Goal: Task Accomplishment & Management: Manage account settings

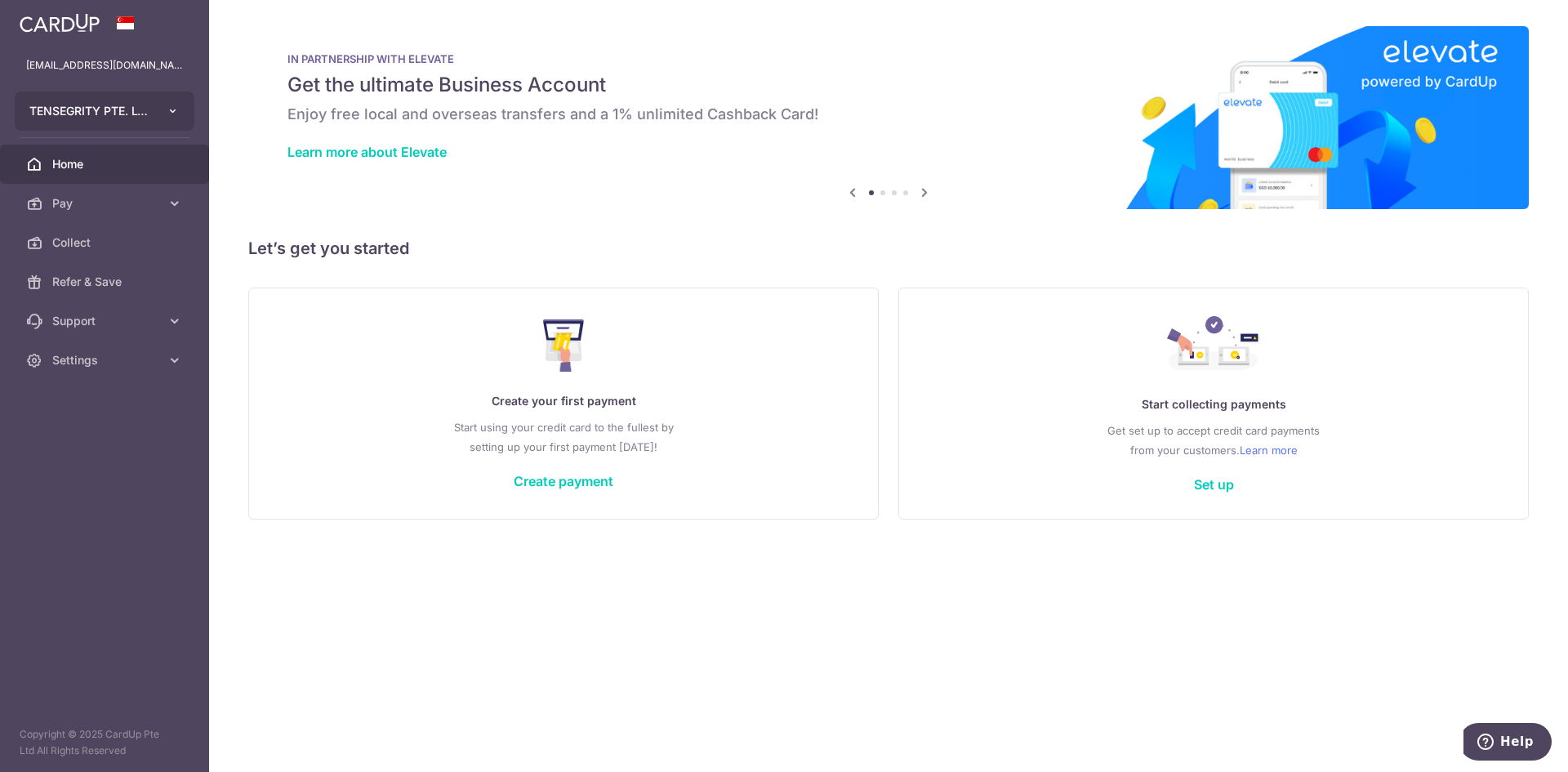
click at [151, 115] on button "TENSEGRITY PTE. LTD." at bounding box center [105, 110] width 180 height 39
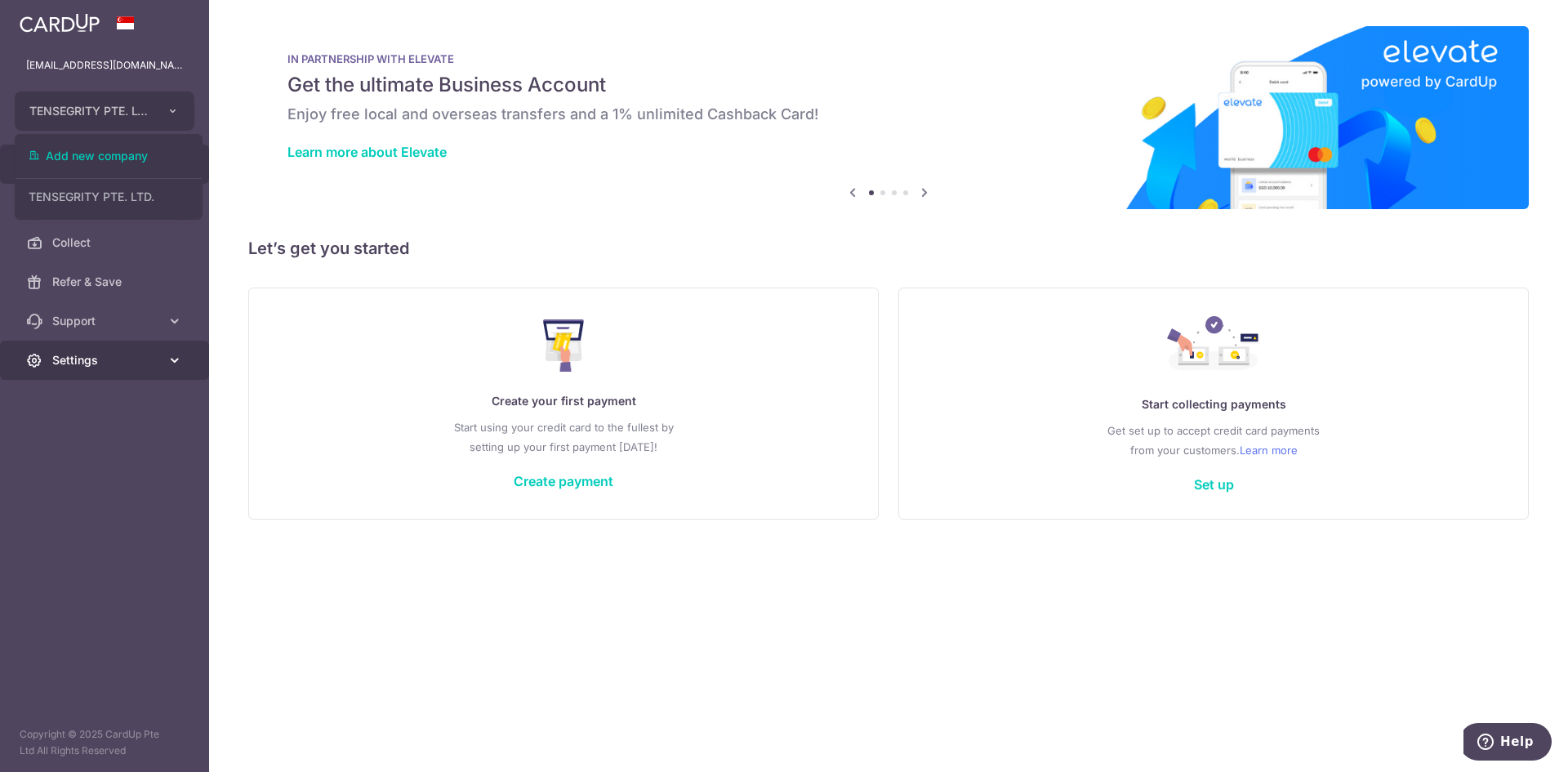
click at [119, 369] on link "Settings" at bounding box center [105, 360] width 209 height 39
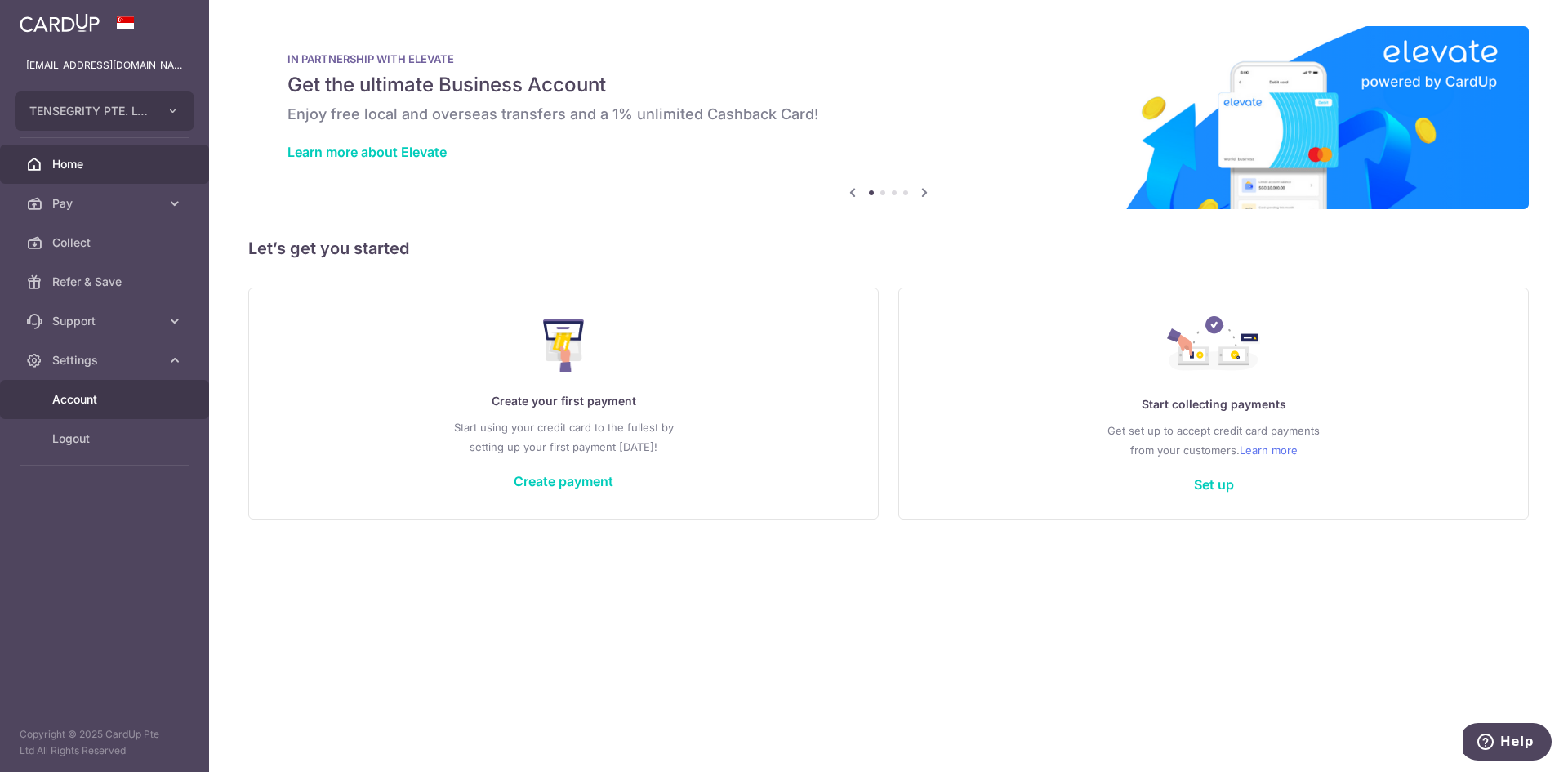
click at [108, 408] on link "Account" at bounding box center [105, 399] width 209 height 39
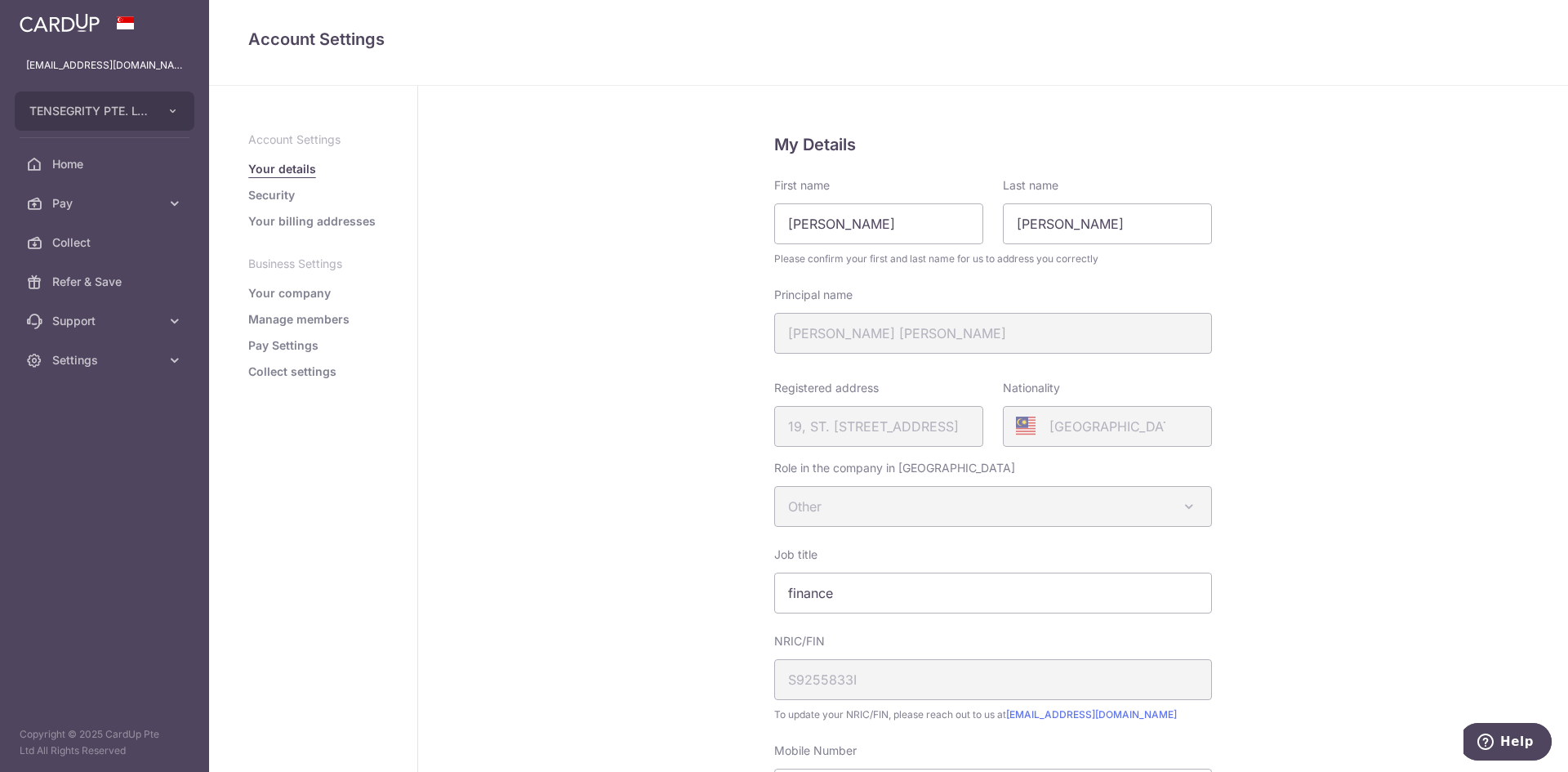
click at [312, 294] on link "Your company" at bounding box center [289, 294] width 82 height 17
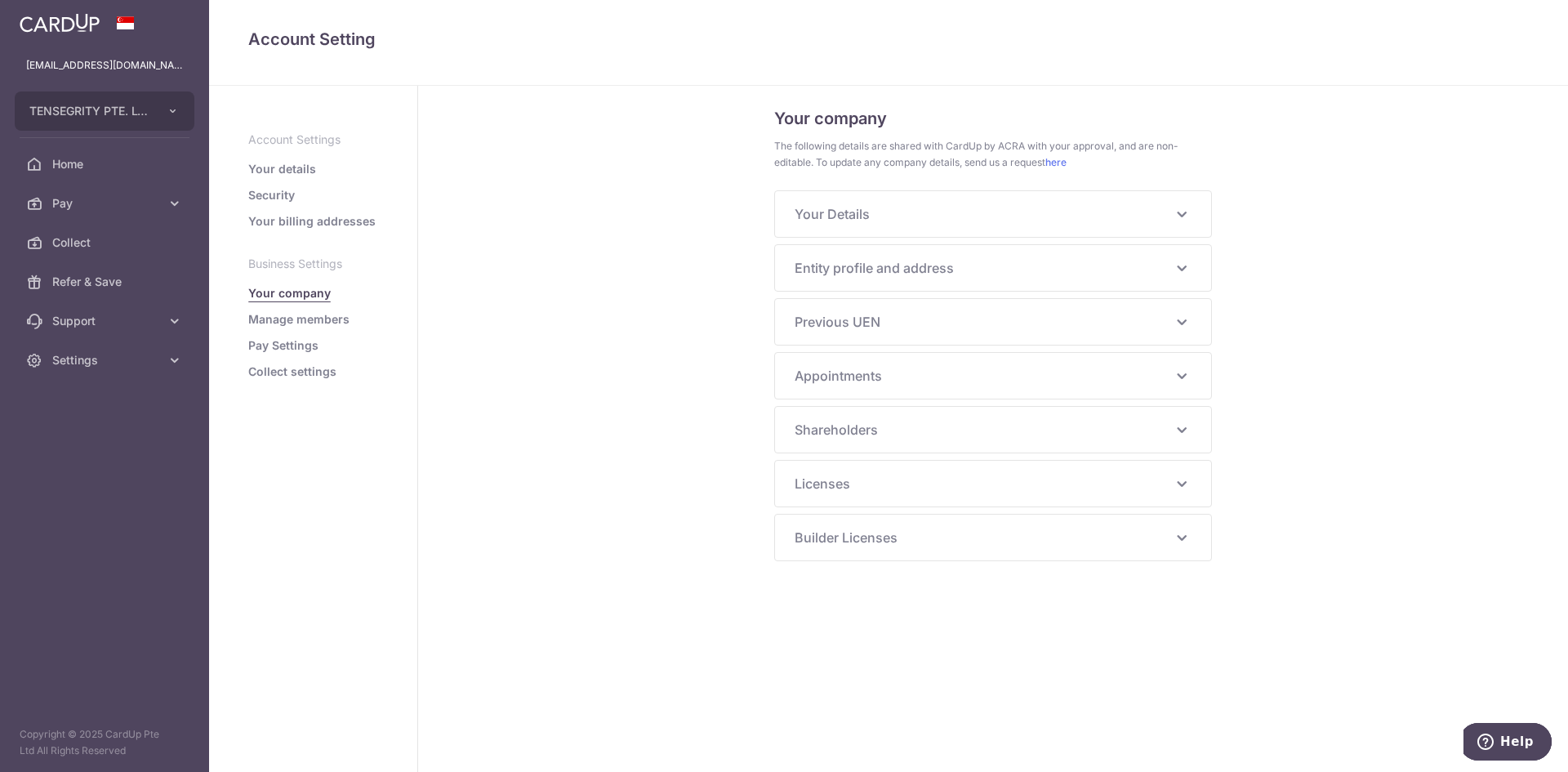
click at [1013, 317] on span "Previous UEN" at bounding box center [983, 322] width 377 height 20
click at [1038, 225] on div "Your Details NRIC/FIN S9255833I Principal Name LEE YEE YING Alias Name - Hanyu …" at bounding box center [993, 213] width 436 height 46
click at [1040, 265] on span "Entity profile and address" at bounding box center [983, 268] width 377 height 20
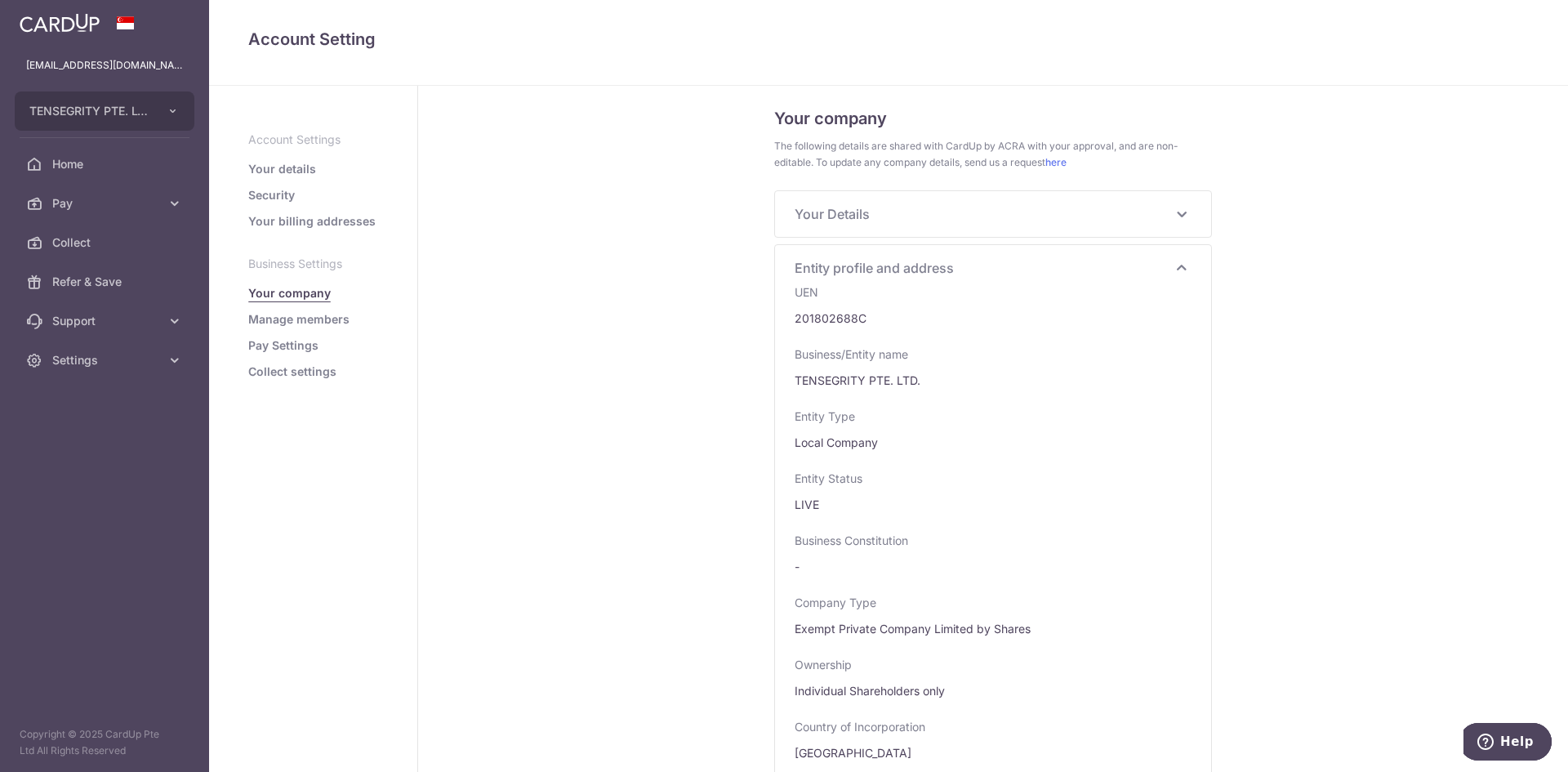
click at [716, 381] on div "Your company The following details are shared with CardUp by ACRA with your app…" at bounding box center [993, 428] width 1150 height 686
click at [68, 163] on span "Home" at bounding box center [106, 164] width 108 height 17
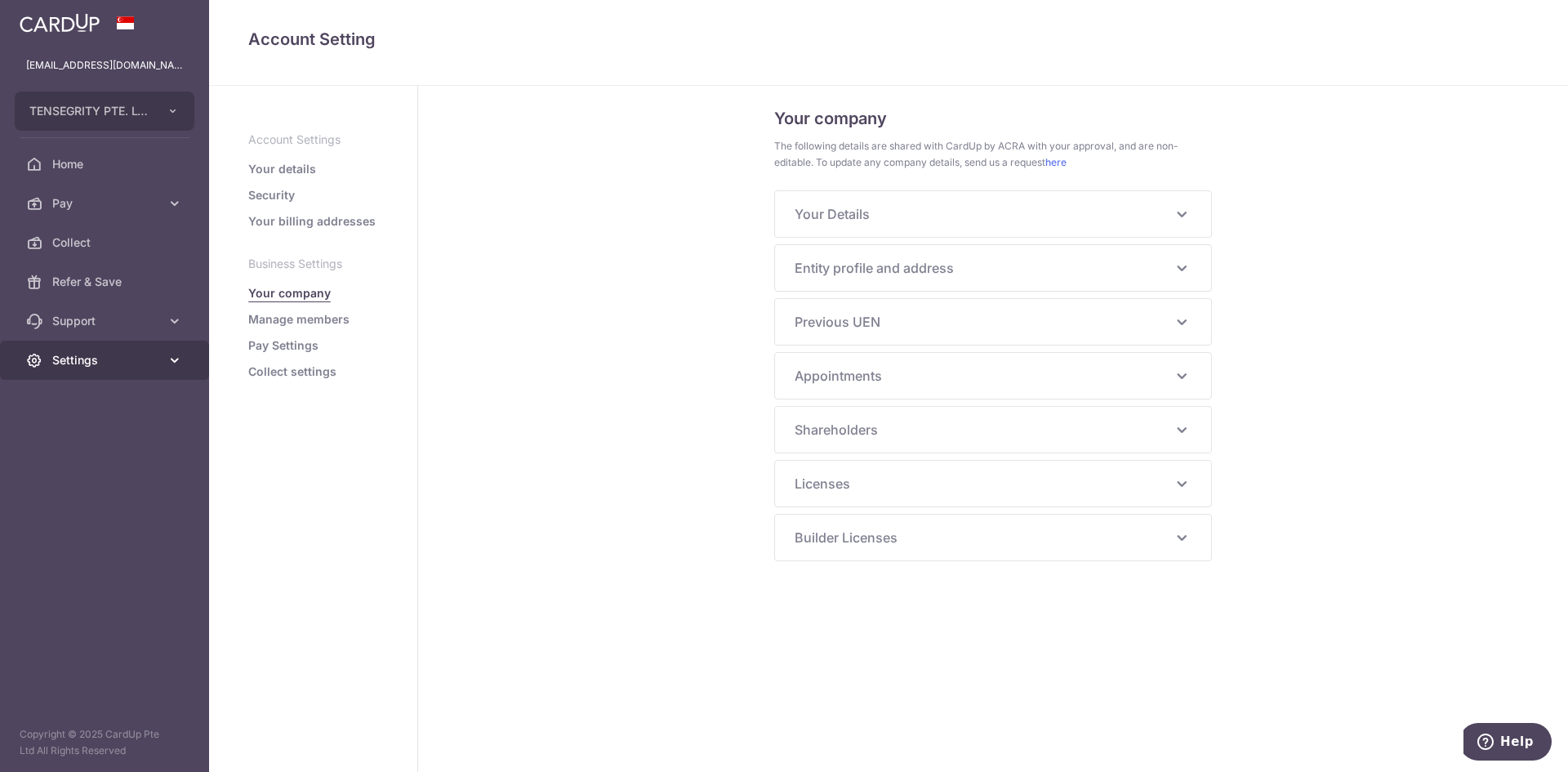
click at [160, 359] on link "Settings" at bounding box center [105, 360] width 209 height 39
click at [108, 435] on span "Logout" at bounding box center [106, 439] width 108 height 17
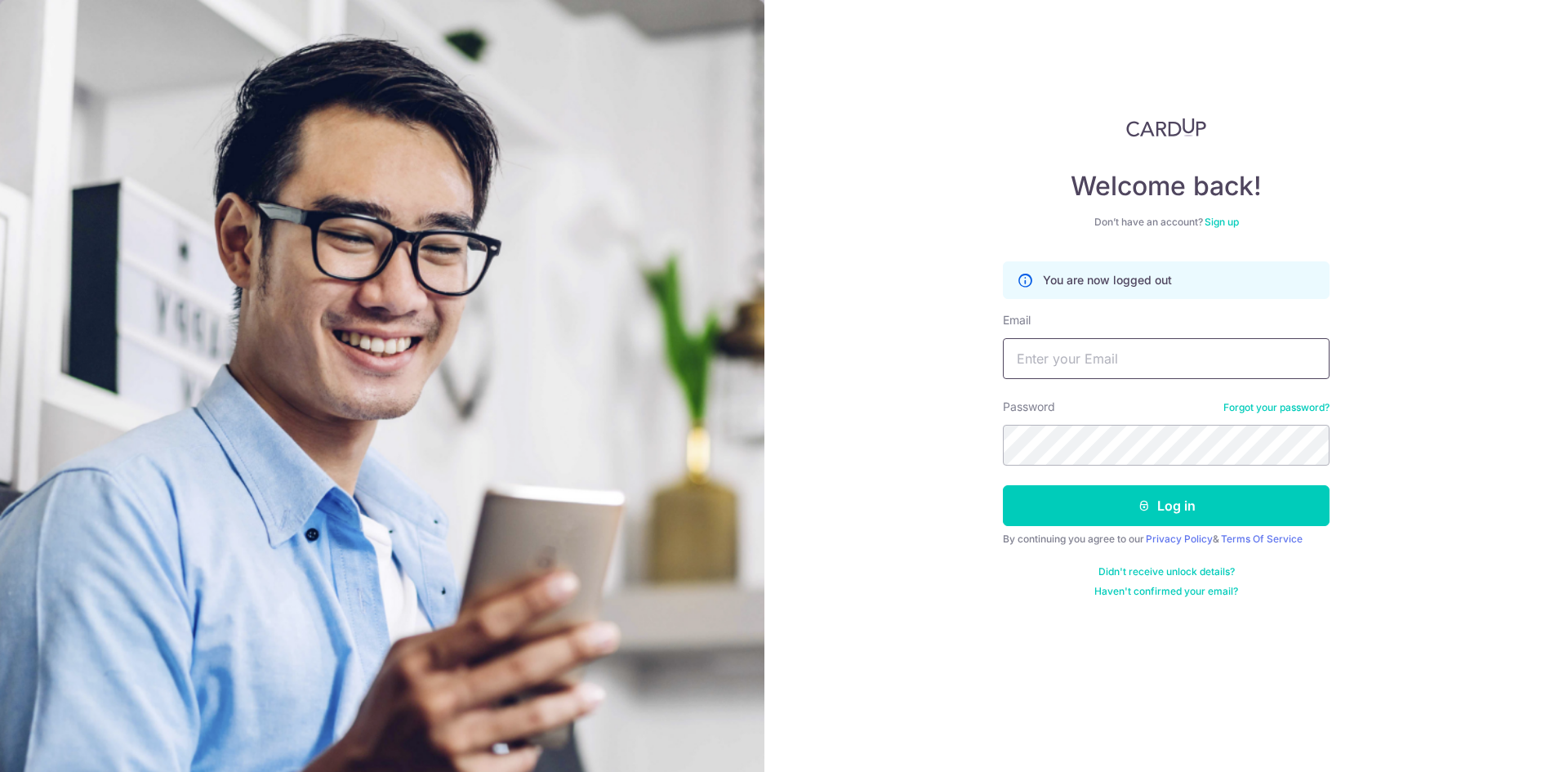
type input "[EMAIL_ADDRESS][DOMAIN_NAME]"
click at [1234, 224] on link "Sign up" at bounding box center [1221, 222] width 34 height 12
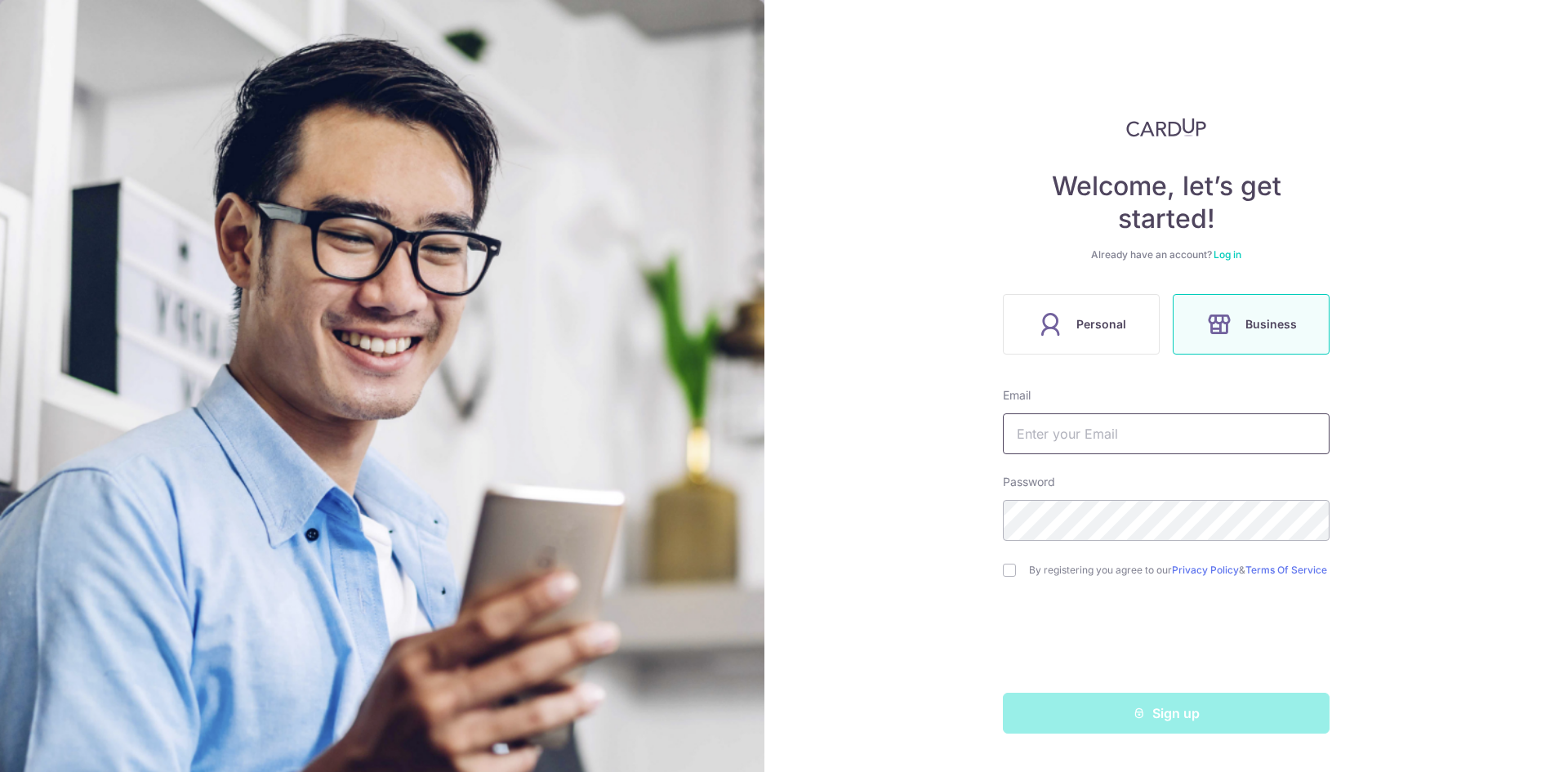
click at [1061, 429] on input "text" at bounding box center [1166, 433] width 327 height 41
type input "hr@chuankok.com"
click at [719, 533] on section "Welcome, let’s get started! Already have an account? Log in Personal Business E…" at bounding box center [784, 386] width 1568 height 772
click at [1010, 577] on input "checkbox" at bounding box center [1010, 570] width 13 height 13
checkbox input "true"
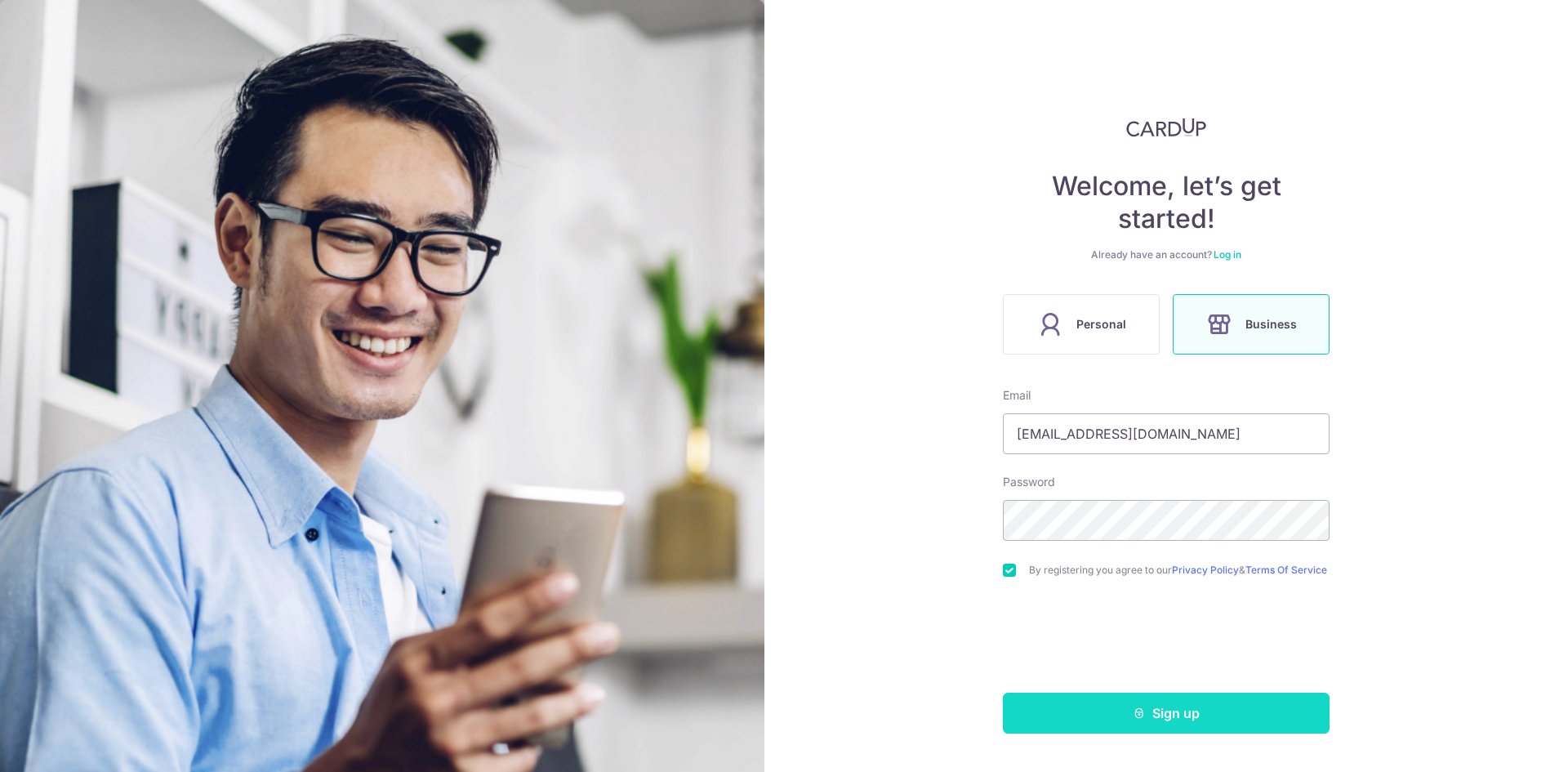
click at [1168, 719] on button "Sign up" at bounding box center [1166, 713] width 327 height 41
